Goal: Information Seeking & Learning: Find specific fact

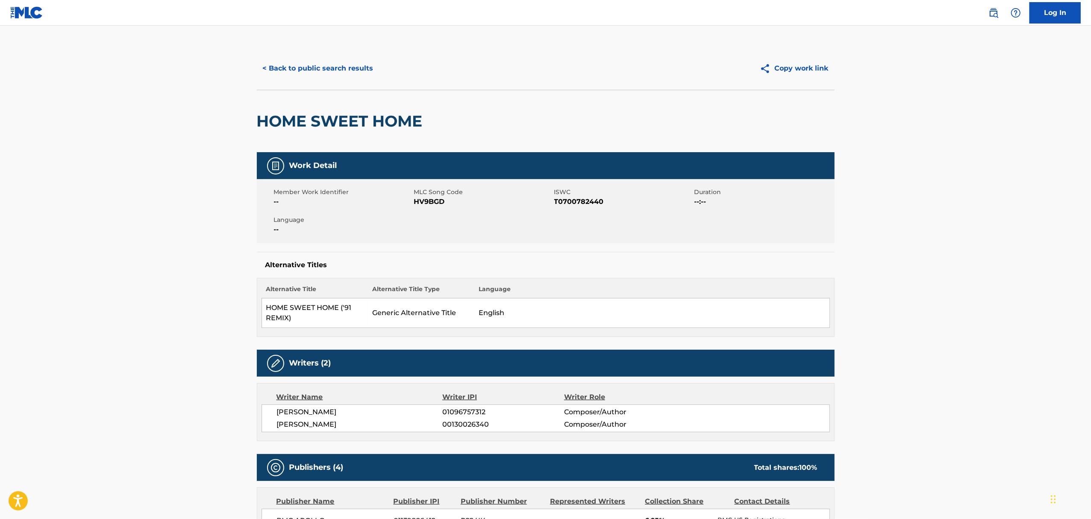
click at [325, 62] on button "< Back to public search results" at bounding box center [318, 68] width 123 height 21
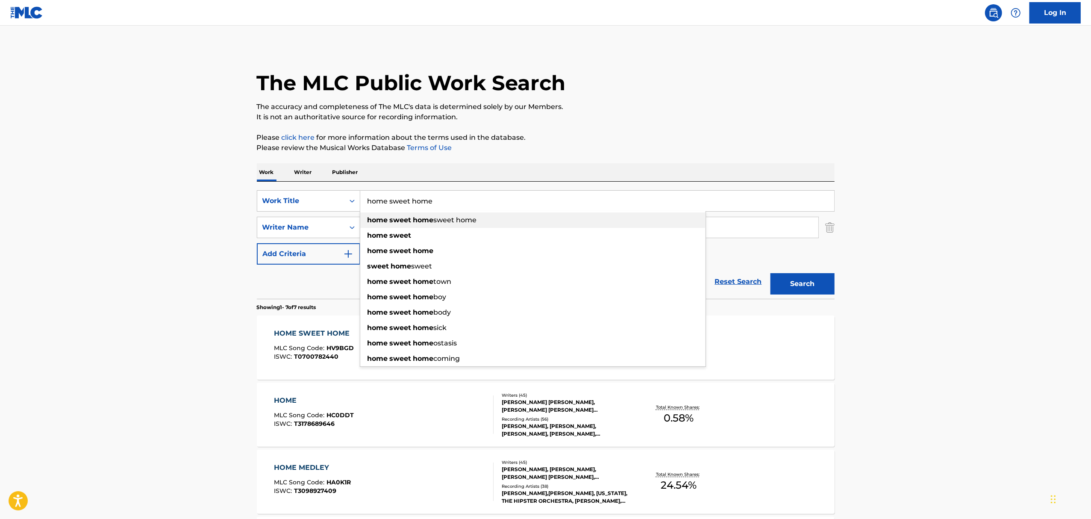
drag, startPoint x: 455, startPoint y: 202, endPoint x: 368, endPoint y: 212, distance: 88.2
click at [368, 211] on div "home sweet home home sweet home sweet home home sweet home sweet home sweet hom…" at bounding box center [597, 201] width 474 height 21
type input "my heart is broken"
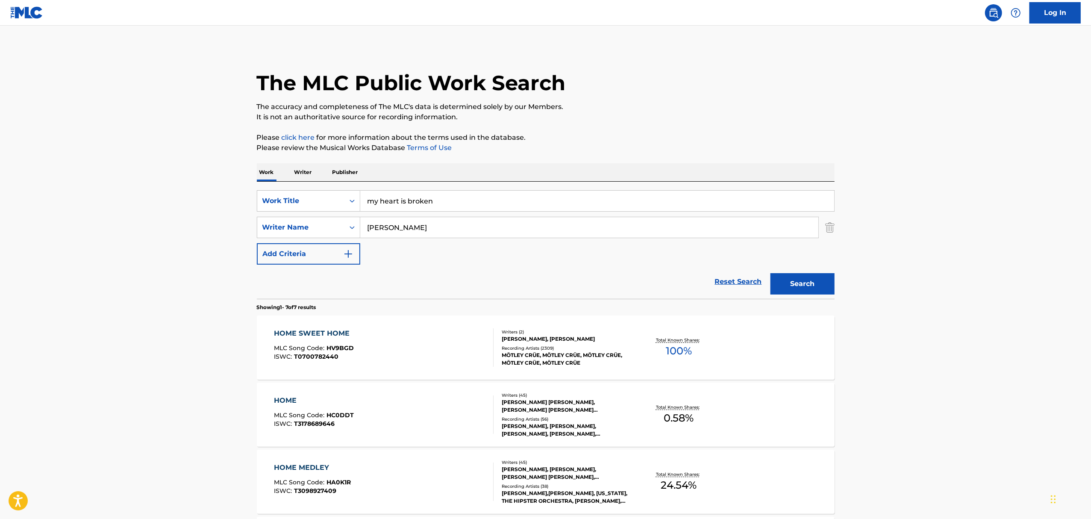
type input "[PERSON_NAME]"
click at [771, 273] on button "Search" at bounding box center [803, 283] width 64 height 21
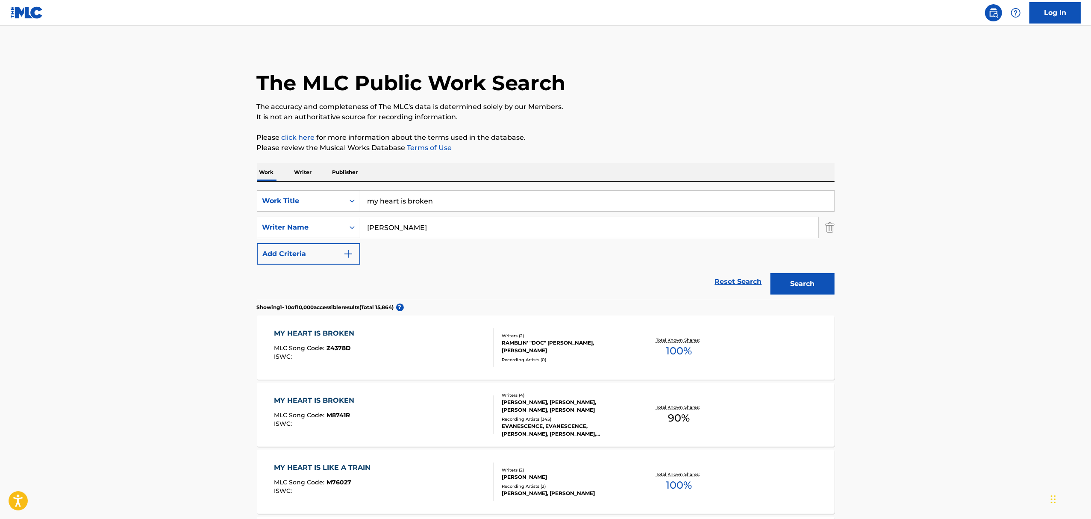
scroll to position [57, 0]
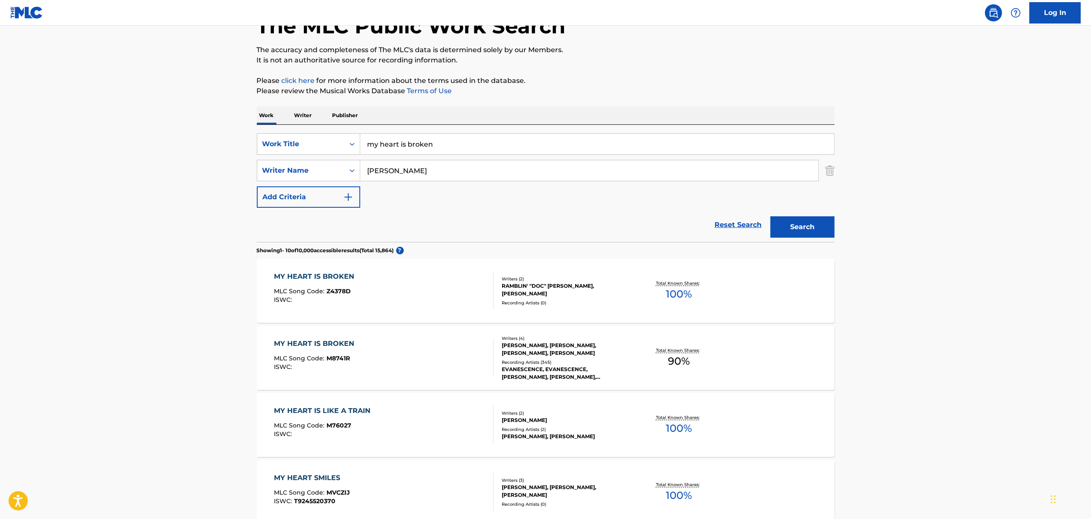
click at [301, 342] on div "MY HEART IS BROKEN" at bounding box center [316, 343] width 85 height 10
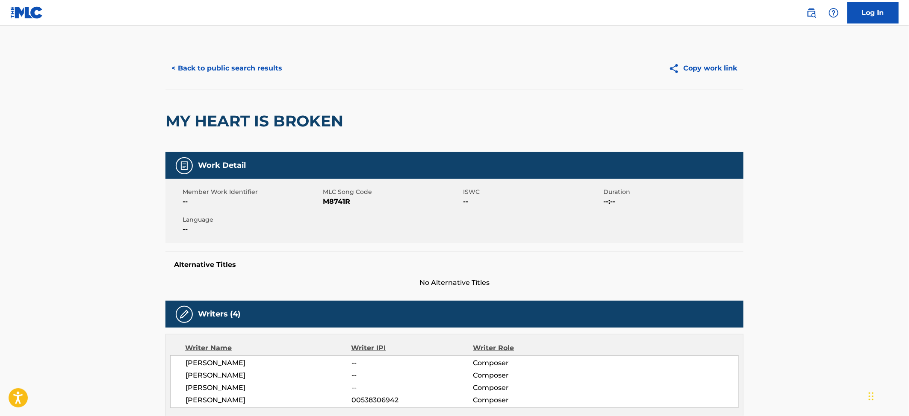
click at [245, 73] on button "< Back to public search results" at bounding box center [226, 68] width 123 height 21
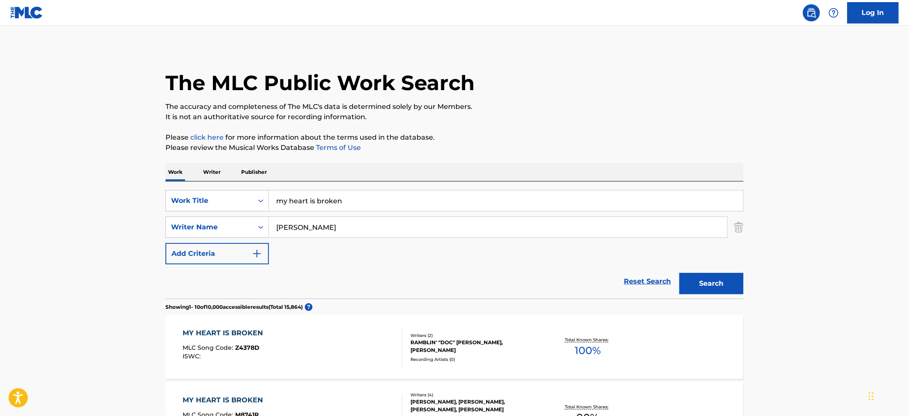
scroll to position [57, 0]
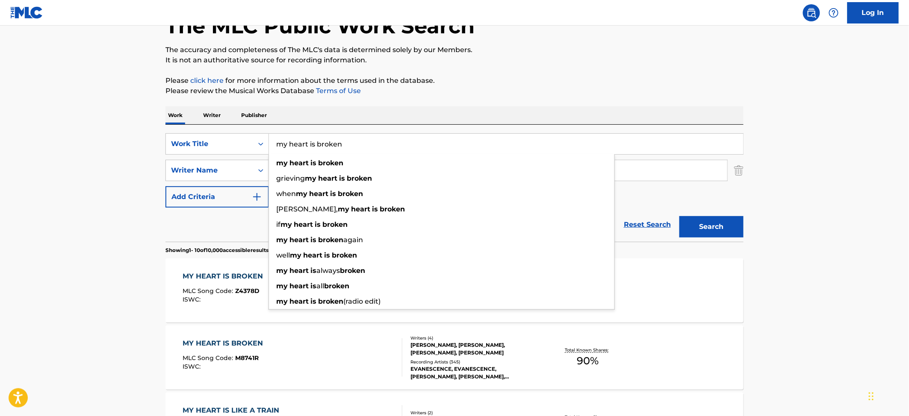
drag, startPoint x: 366, startPoint y: 145, endPoint x: 224, endPoint y: 158, distance: 142.4
click at [227, 158] on div "SearchWithCriteria13592bc2-746d-47d2-8f8b-c1c84111cbb4 Work Title my heart is b…" at bounding box center [454, 170] width 578 height 74
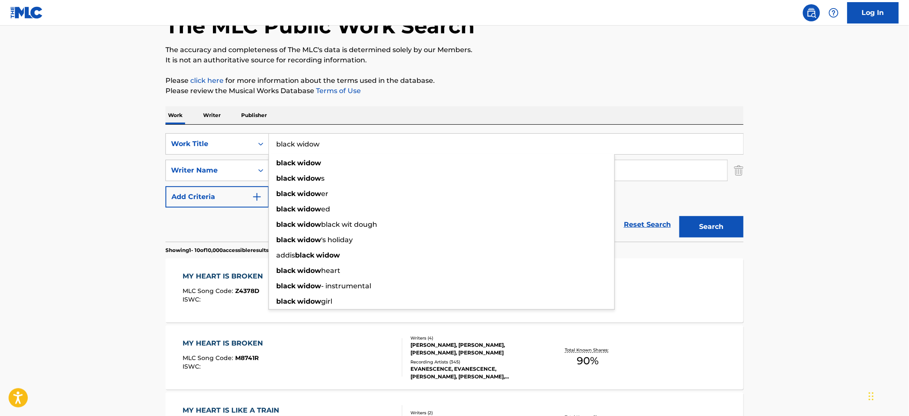
type input "black widow"
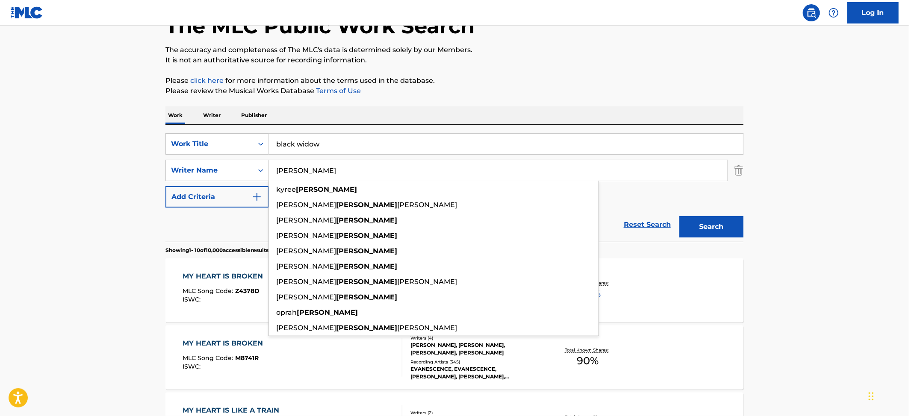
type input "[PERSON_NAME]"
click at [679, 216] on button "Search" at bounding box center [711, 226] width 64 height 21
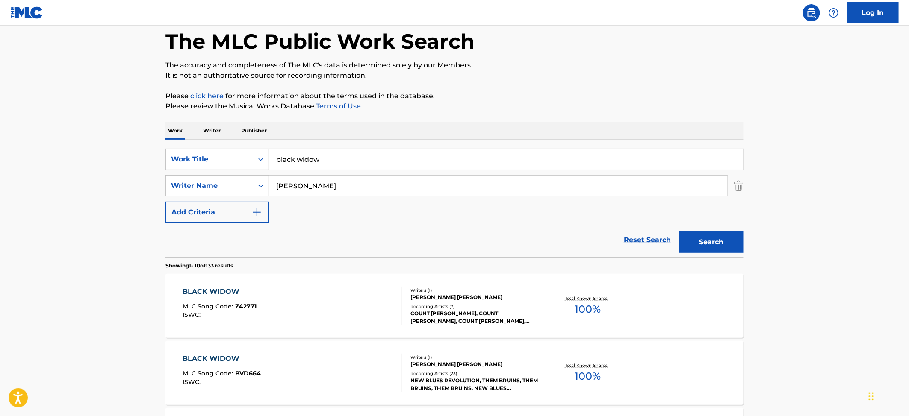
scroll to position [171, 0]
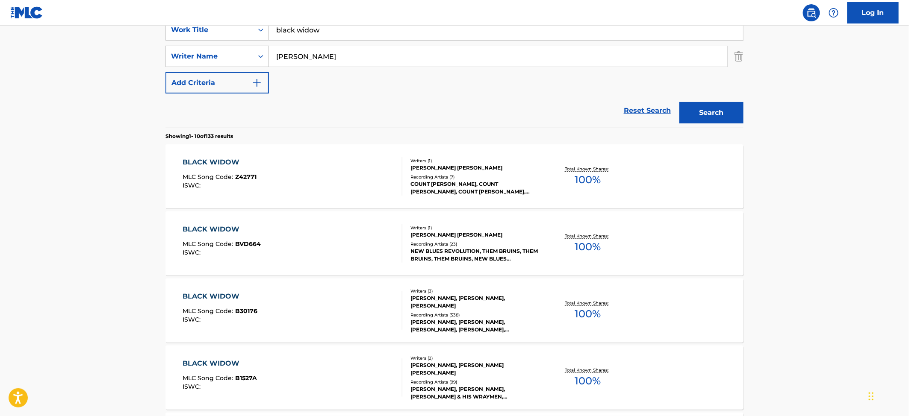
click at [228, 296] on div "BLACK WIDOW" at bounding box center [220, 296] width 75 height 10
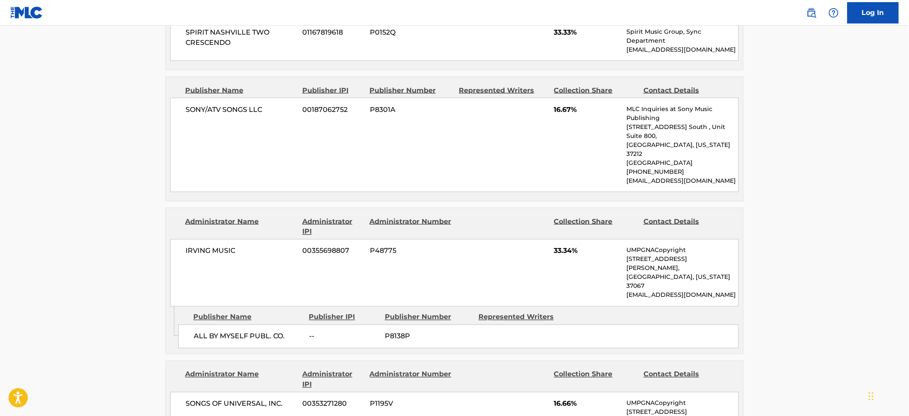
scroll to position [399, 0]
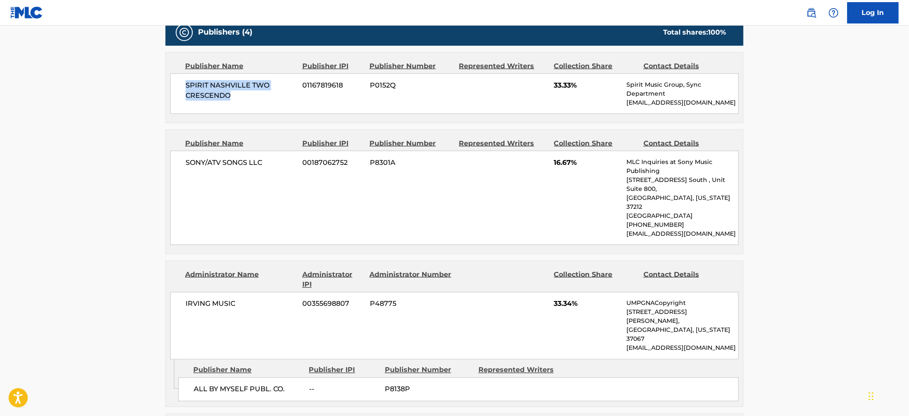
drag, startPoint x: 238, startPoint y: 99, endPoint x: 187, endPoint y: 83, distance: 53.4
click at [187, 83] on span "SPIRIT NASHVILLE TWO CRESCENDO" at bounding box center [240, 90] width 111 height 21
copy span "SPIRIT NASHVILLE TWO CRESCENDO"
